Goal: Check status: Check status

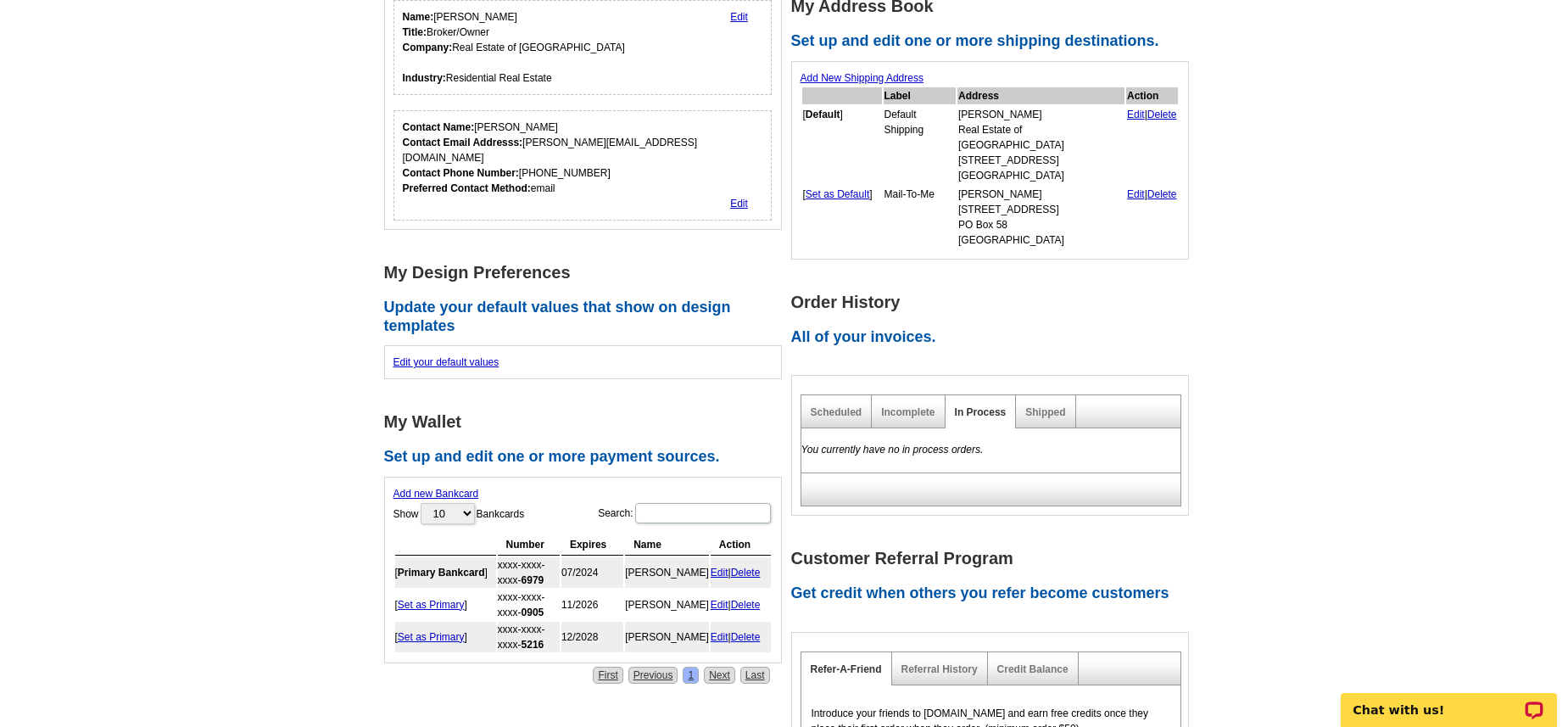
scroll to position [424, 0]
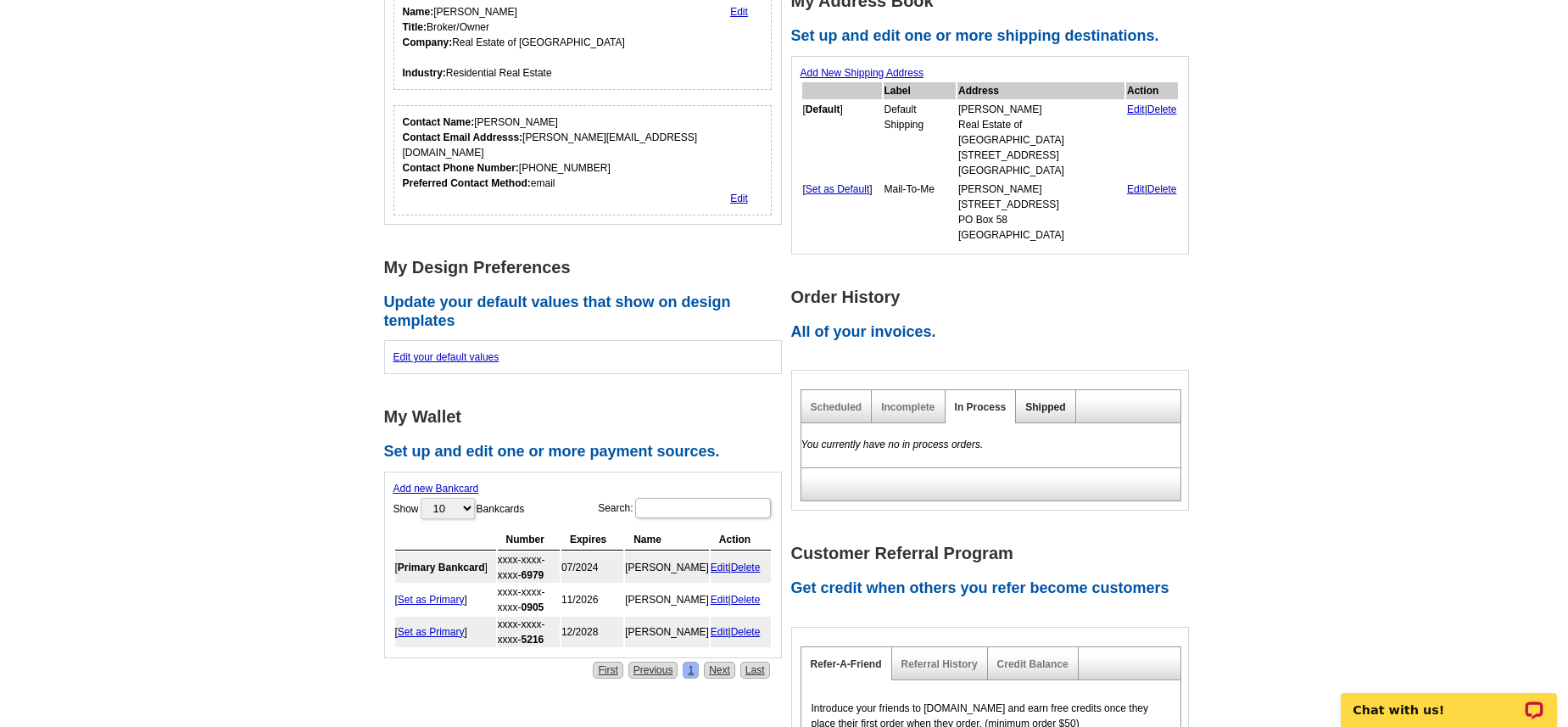
click at [1053, 401] on link "Shipped" at bounding box center [1045, 407] width 40 height 12
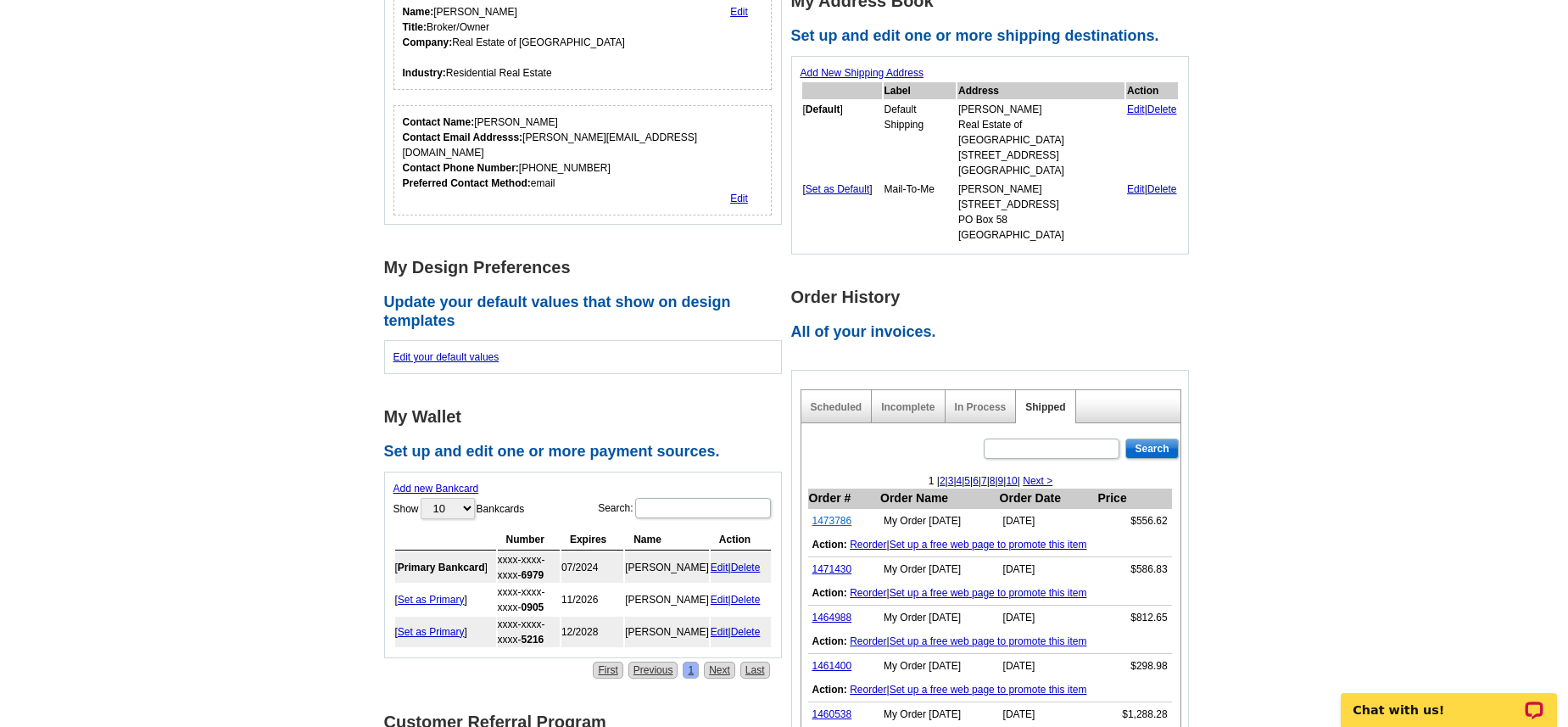
click at [827, 515] on link "1473786" at bounding box center [832, 521] width 40 height 12
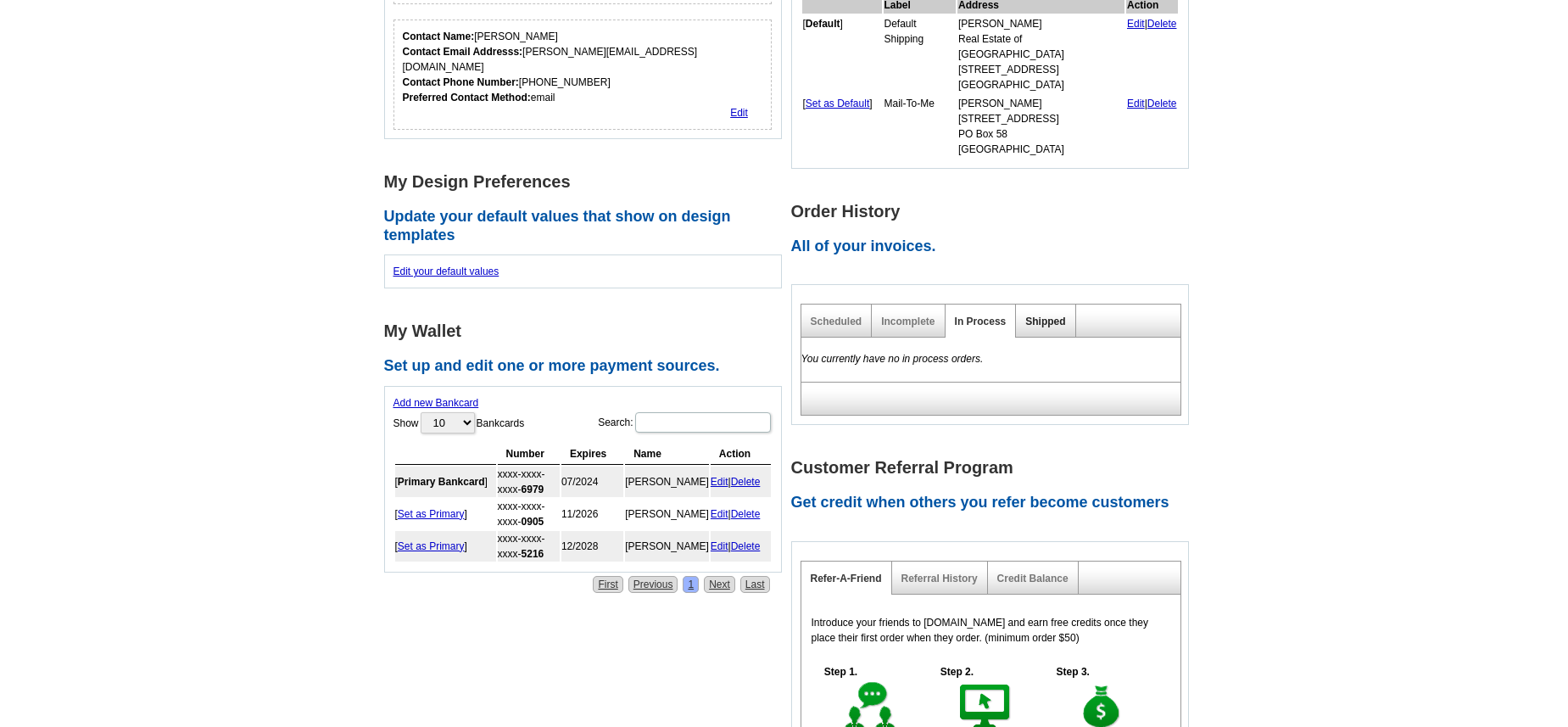
click at [1044, 315] on link "Shipped" at bounding box center [1045, 321] width 40 height 12
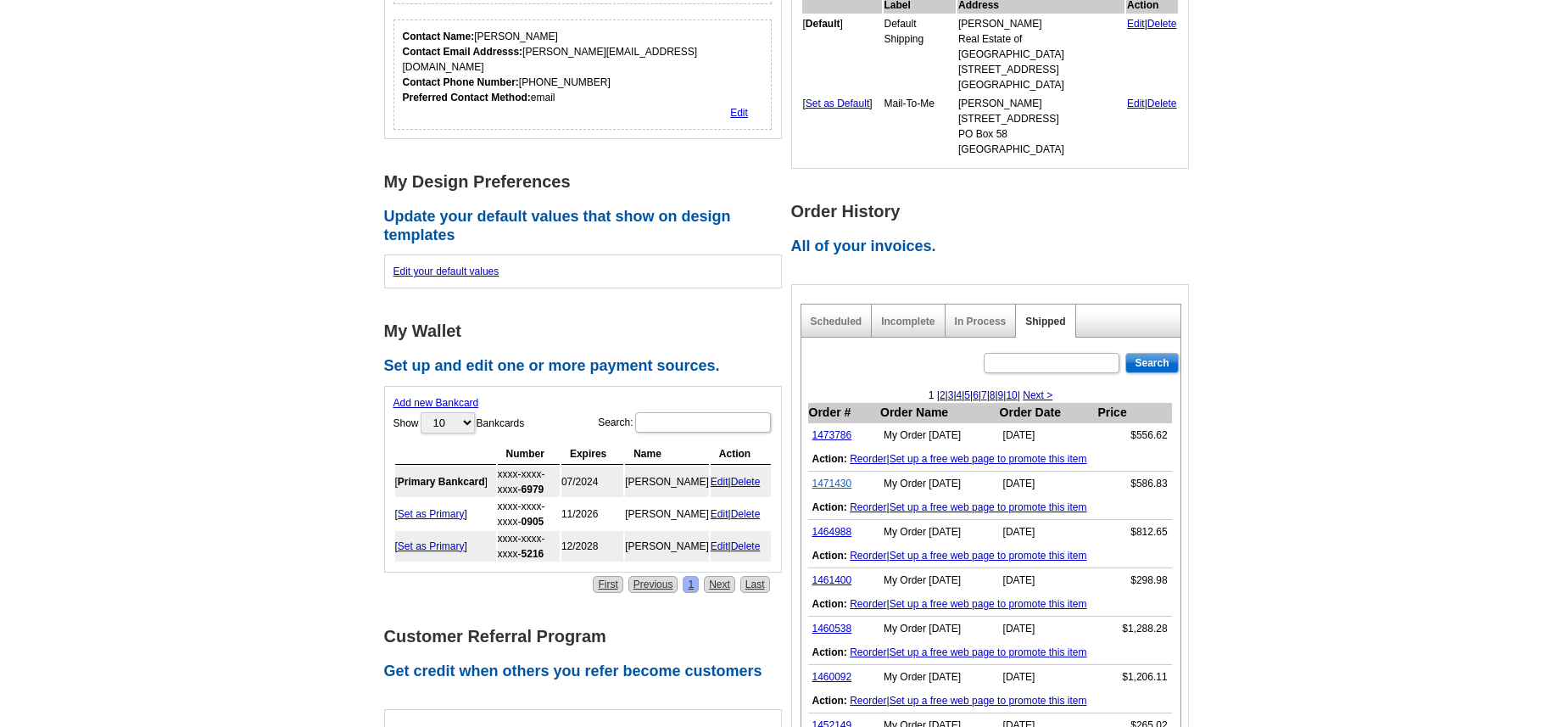
click at [825, 477] on link "1471430" at bounding box center [832, 483] width 40 height 12
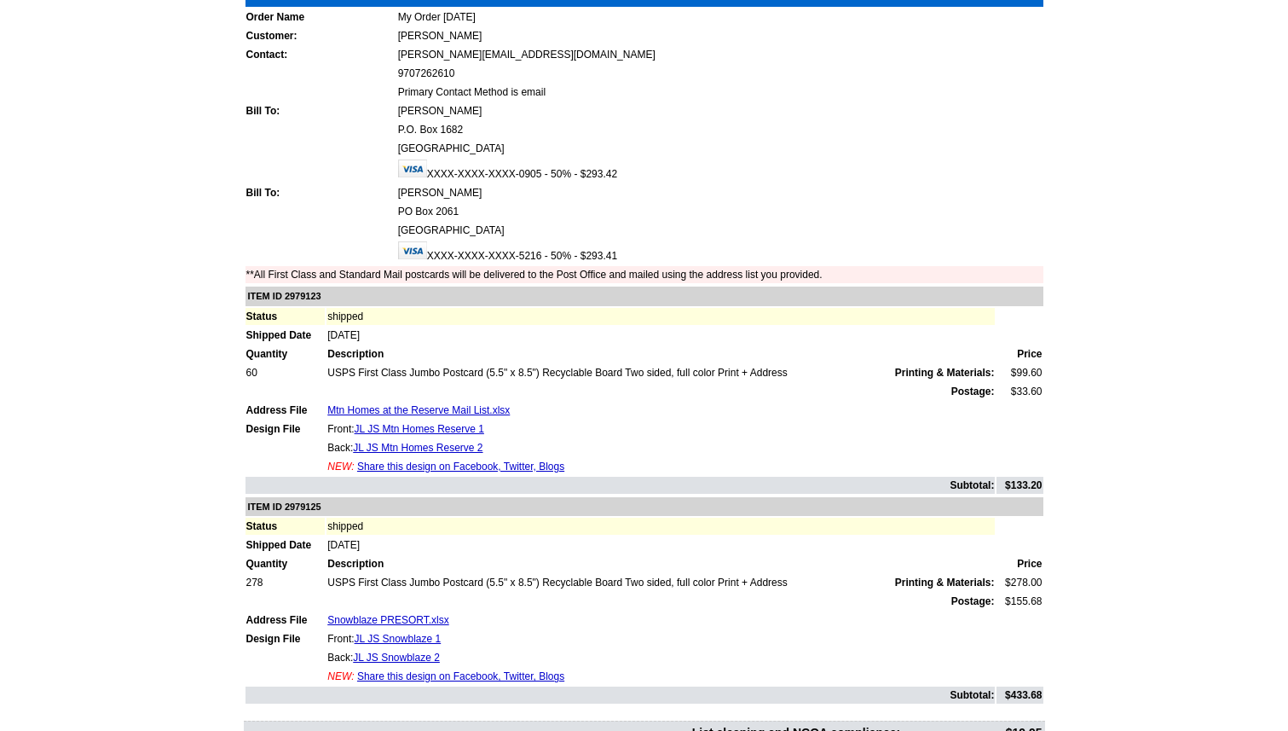
scroll to position [171, 0]
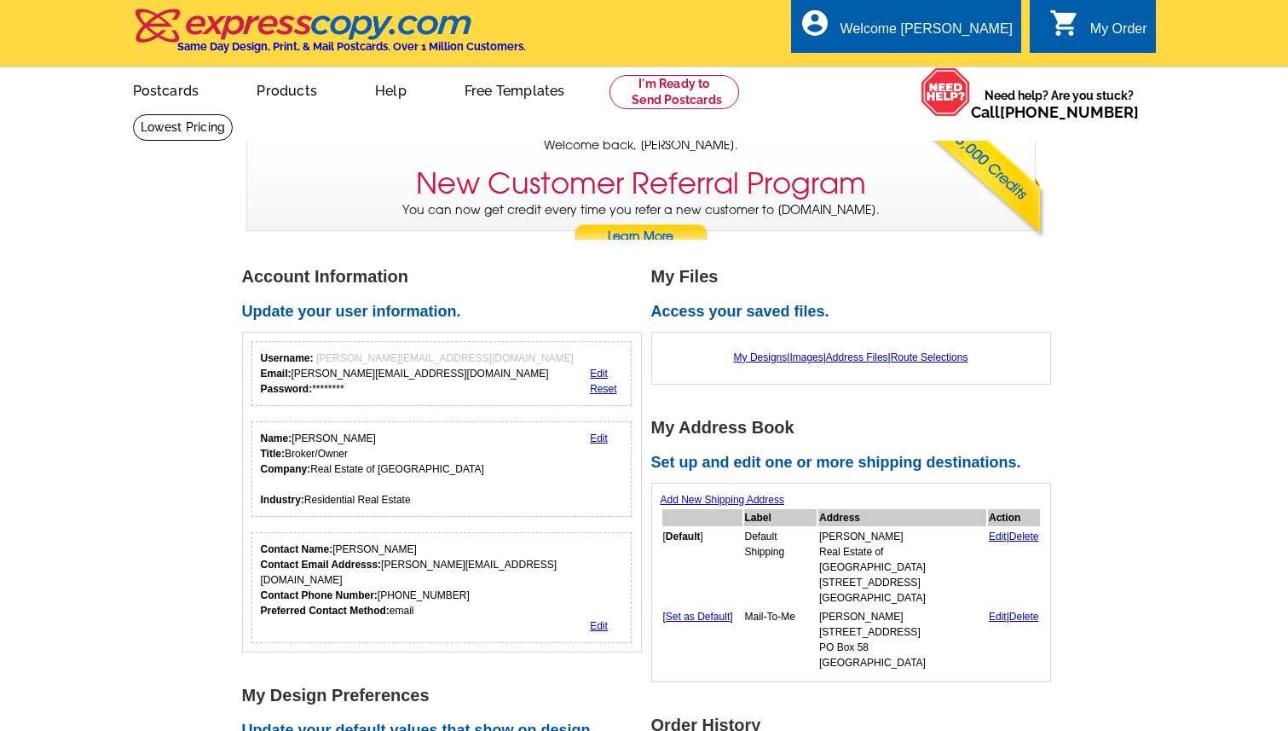
scroll to position [515, 0]
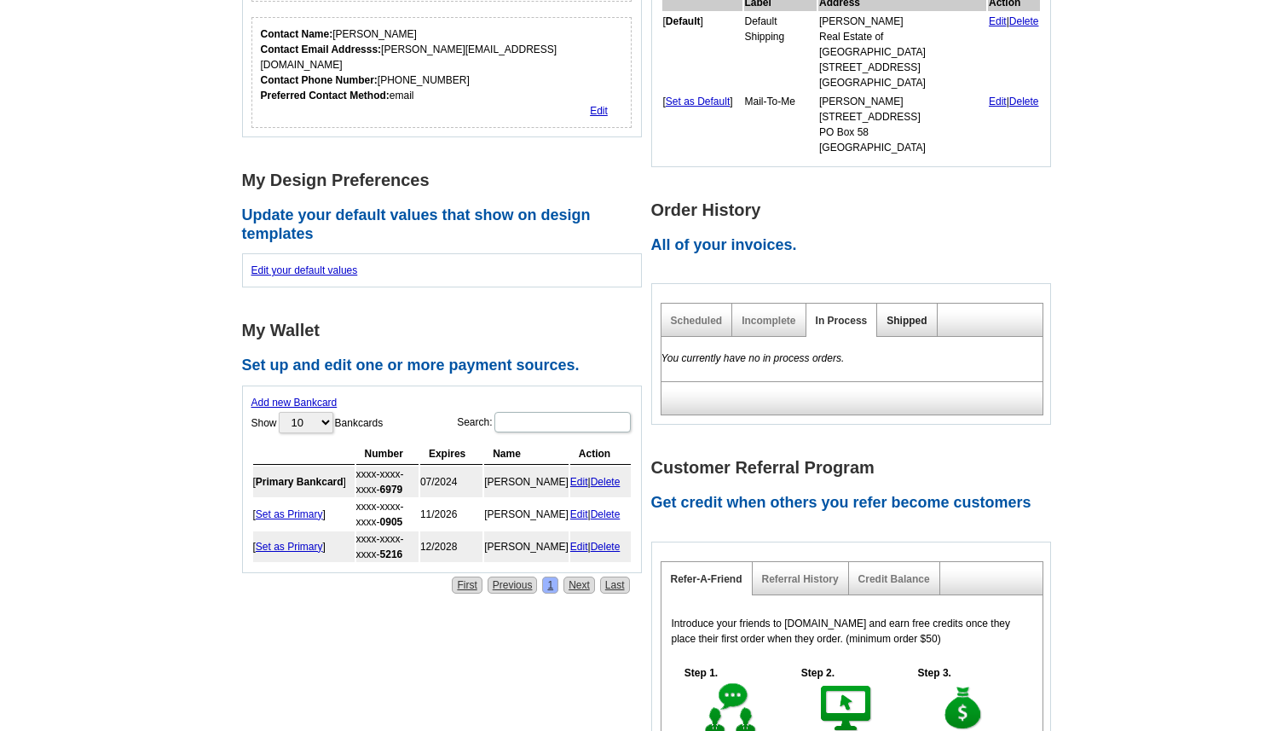
click at [912, 315] on link "Shipped" at bounding box center [907, 321] width 40 height 12
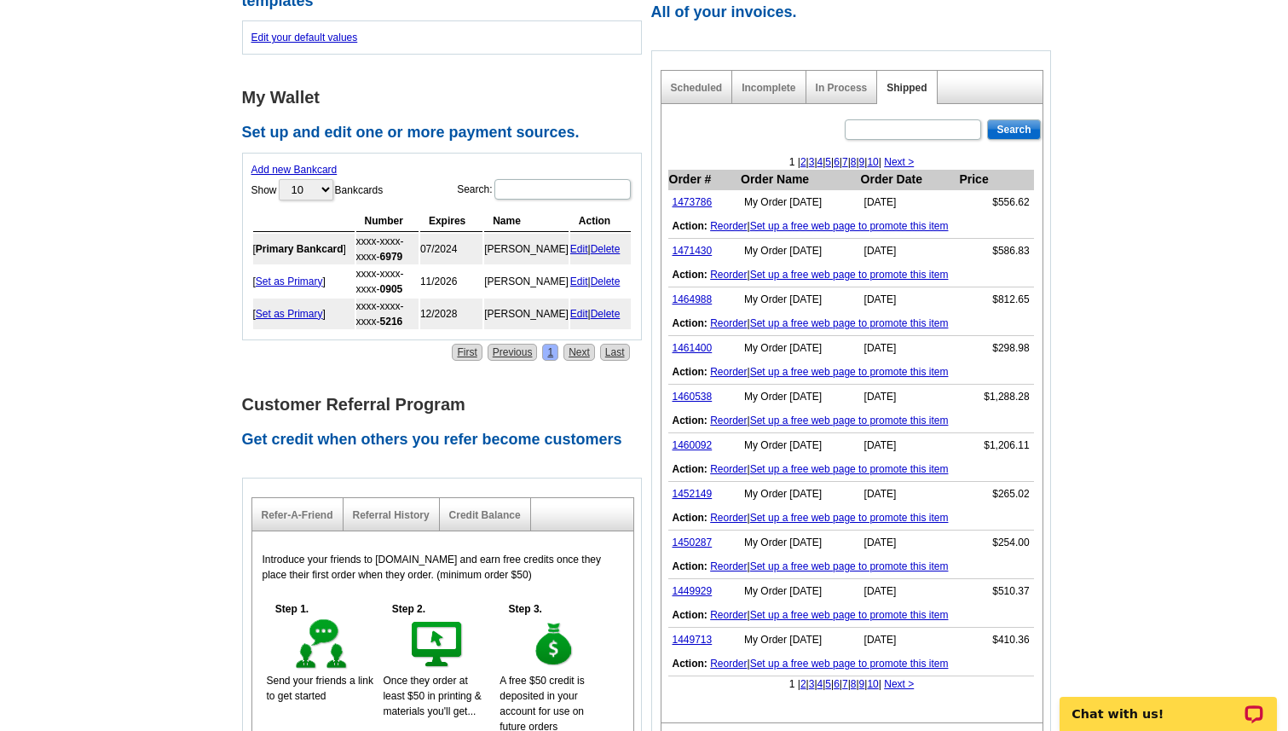
scroll to position [768, 0]
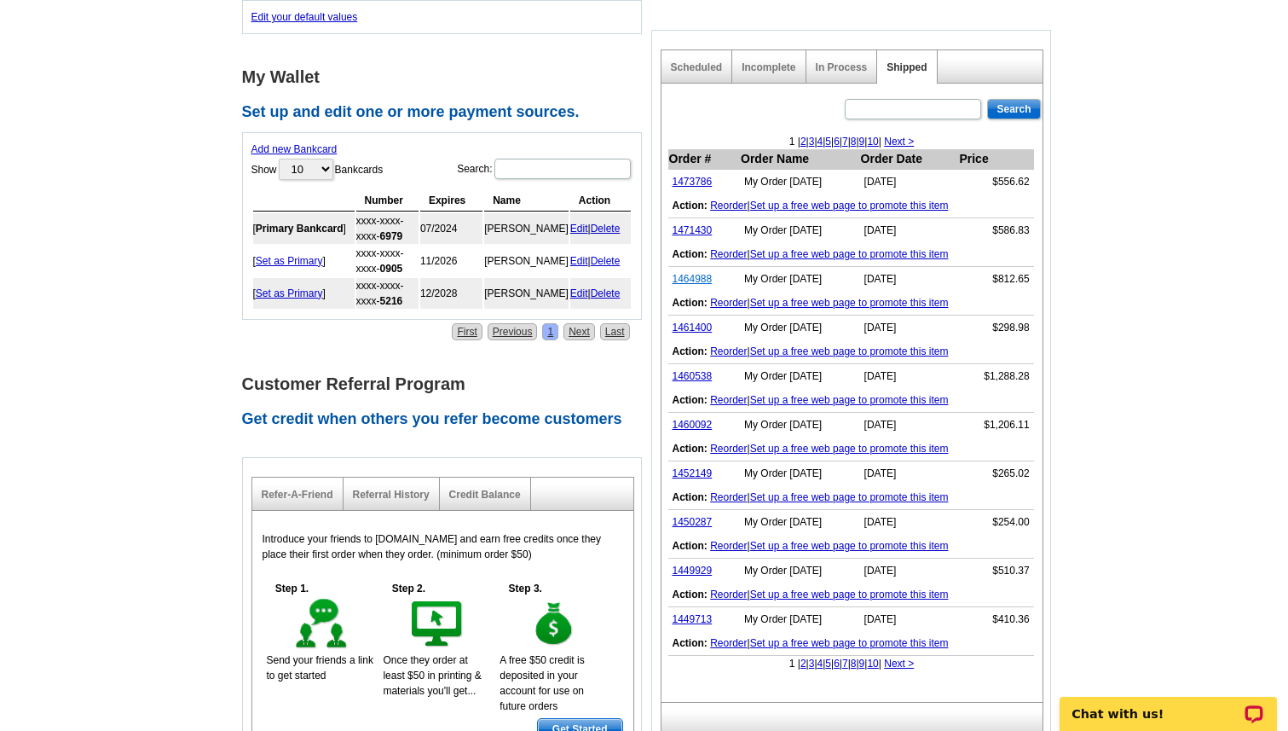
click at [692, 273] on link "1464988" at bounding box center [693, 279] width 40 height 12
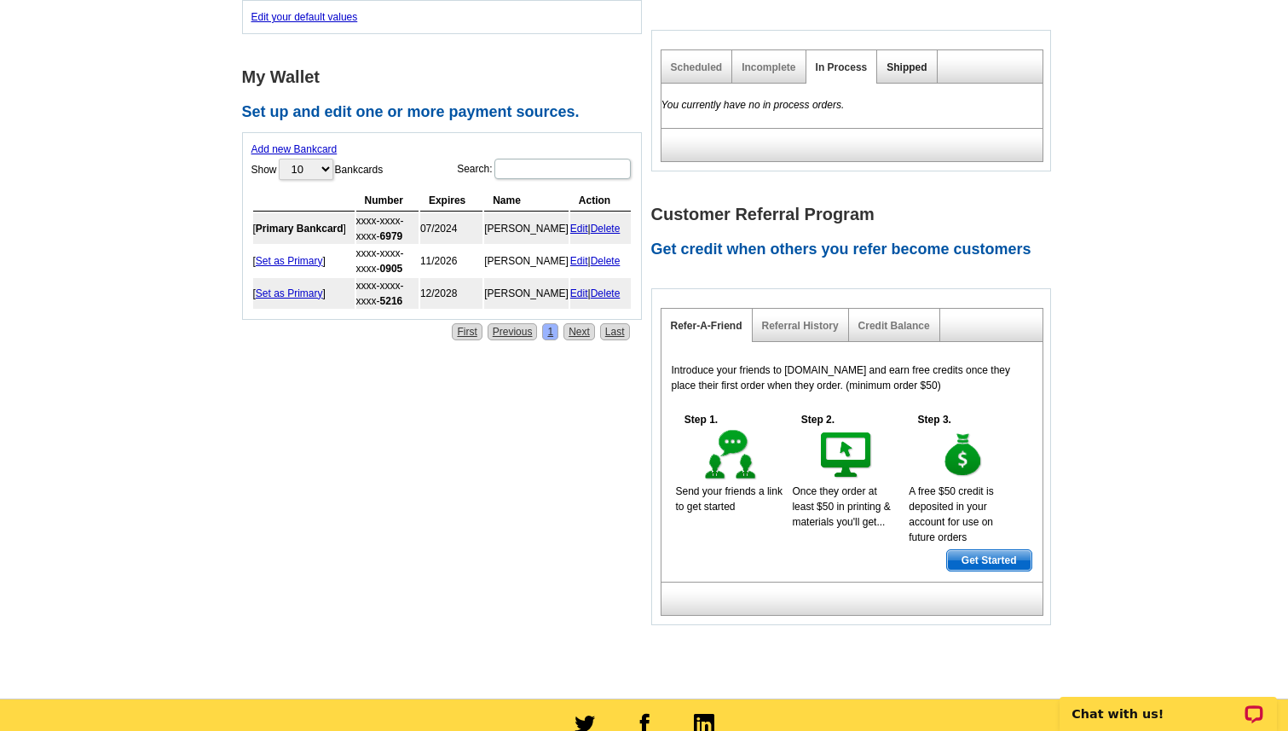
click at [906, 61] on link "Shipped" at bounding box center [907, 67] width 40 height 12
